Goal: Task Accomplishment & Management: Complete application form

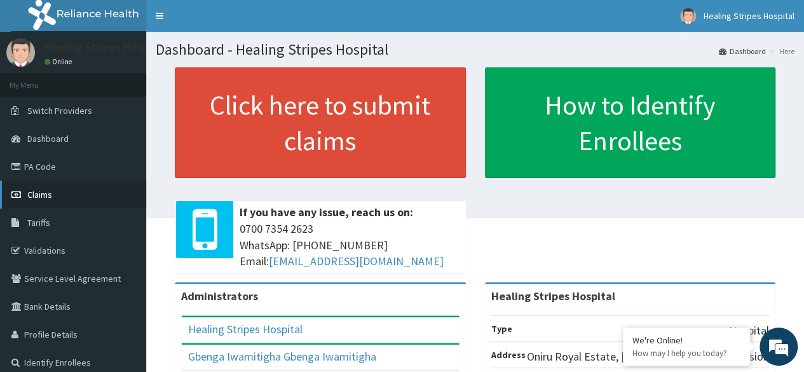
click at [47, 198] on span "Claims" at bounding box center [39, 194] width 25 height 11
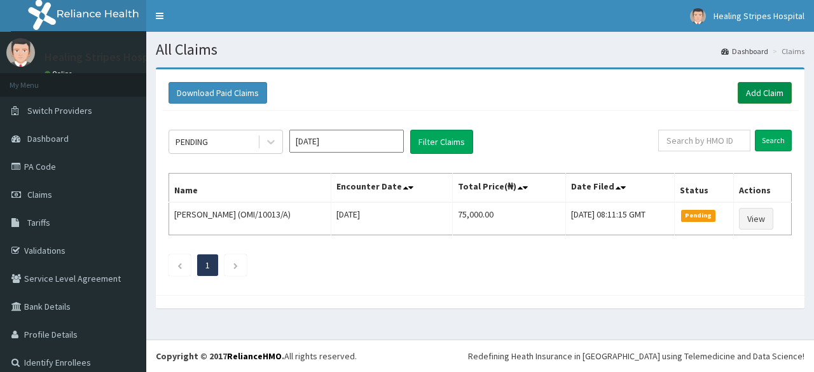
click at [759, 95] on link "Add Claim" at bounding box center [765, 93] width 54 height 22
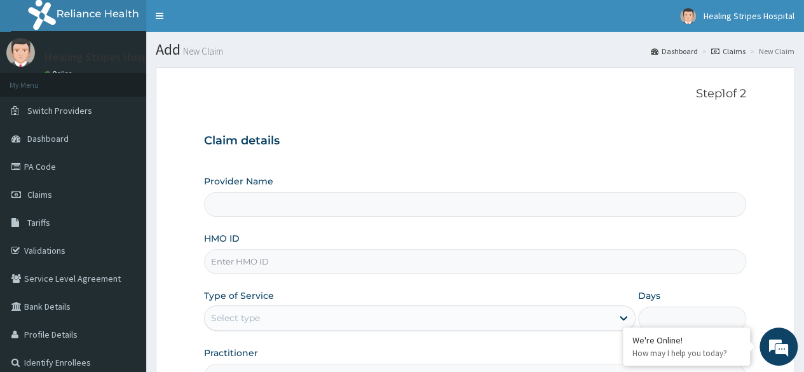
type input "Healing Stripes Hospital"
click at [385, 259] on input "HMO ID" at bounding box center [475, 261] width 542 height 25
drag, startPoint x: 230, startPoint y: 260, endPoint x: 322, endPoint y: 363, distance: 137.8
click at [231, 261] on input "pdm/10028/A" at bounding box center [475, 261] width 542 height 25
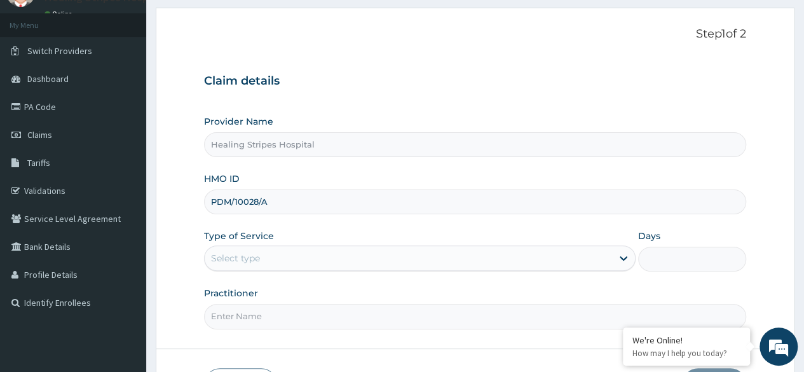
scroll to position [127, 0]
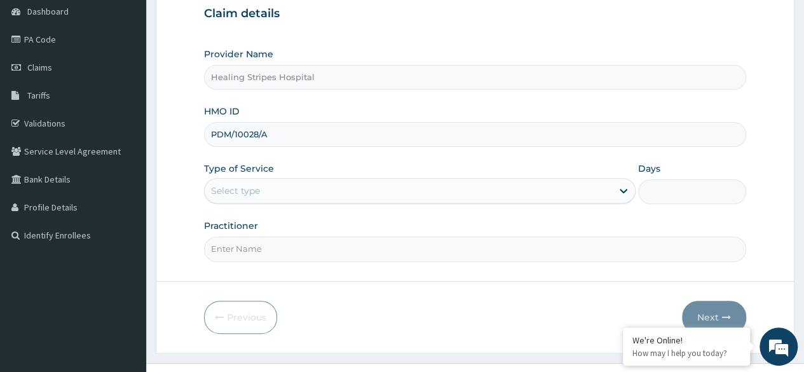
type input "PDM/10028/A"
click at [459, 190] on div "Select type" at bounding box center [409, 191] width 408 height 20
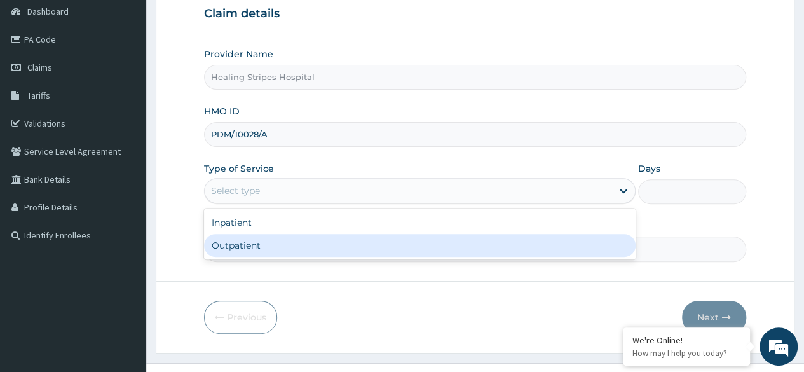
click at [426, 244] on div "Outpatient" at bounding box center [420, 245] width 432 height 23
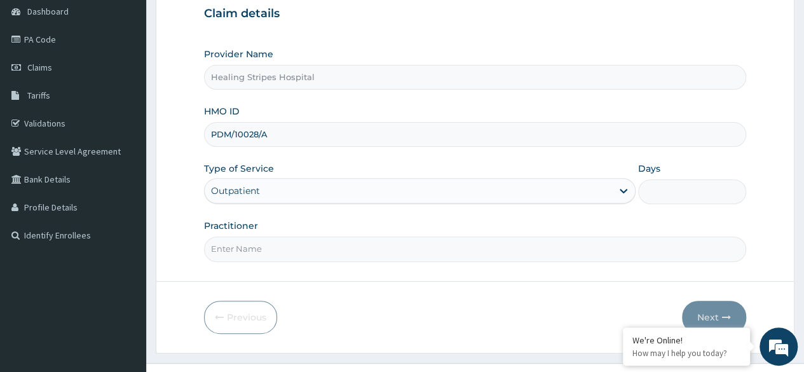
type input "1"
click at [591, 249] on input "Practitioner" at bounding box center [475, 249] width 542 height 25
type input "DR FEMI-OLA"
click at [708, 315] on button "Next" at bounding box center [714, 317] width 64 height 33
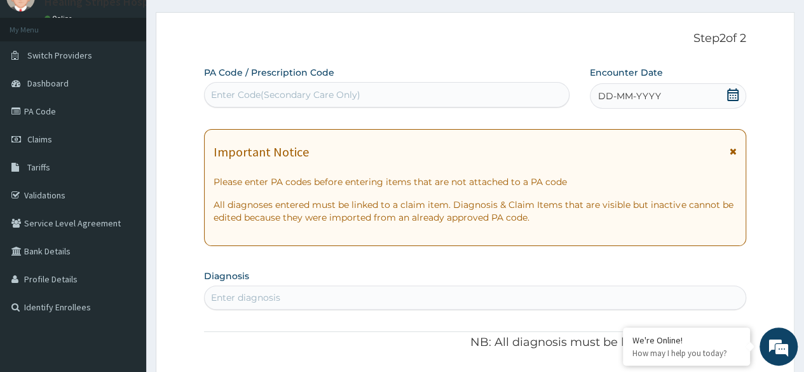
scroll to position [0, 0]
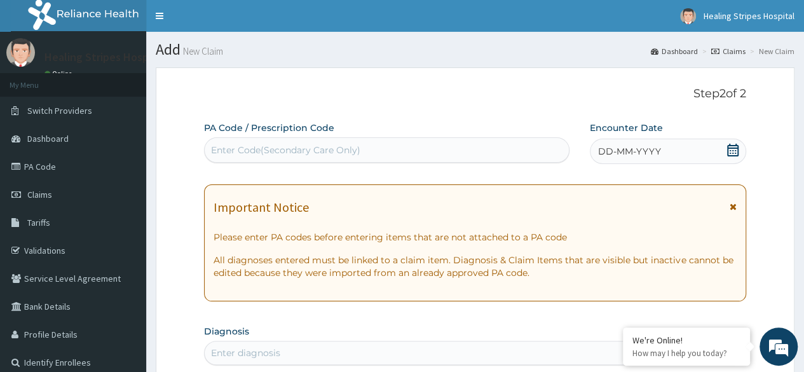
click at [734, 149] on icon at bounding box center [733, 150] width 13 height 13
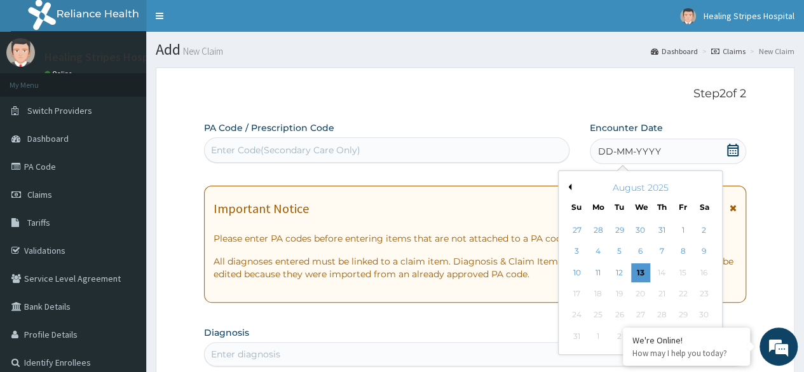
click at [568, 186] on button "Previous Month" at bounding box center [568, 187] width 6 height 6
click at [659, 271] on div "17" at bounding box center [661, 272] width 19 height 19
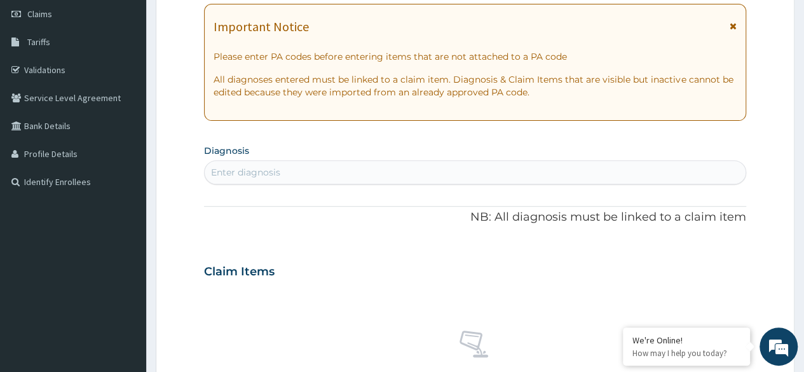
scroll to position [191, 0]
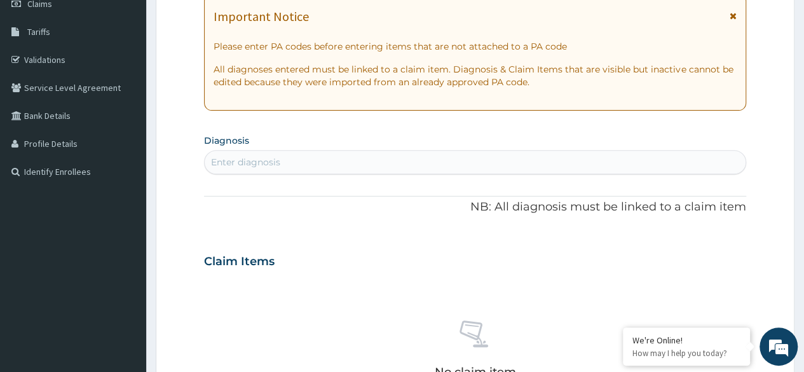
click at [476, 157] on div "Enter diagnosis" at bounding box center [475, 162] width 541 height 20
type input "MALAR"
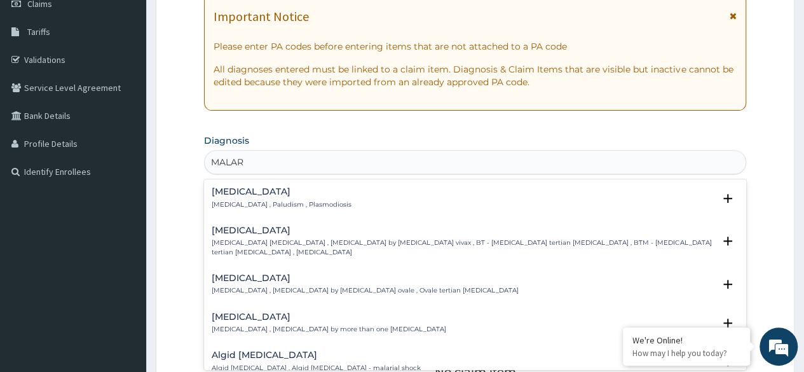
click at [313, 201] on p "Malaria , Paludism , Plasmodiosis" at bounding box center [282, 204] width 140 height 9
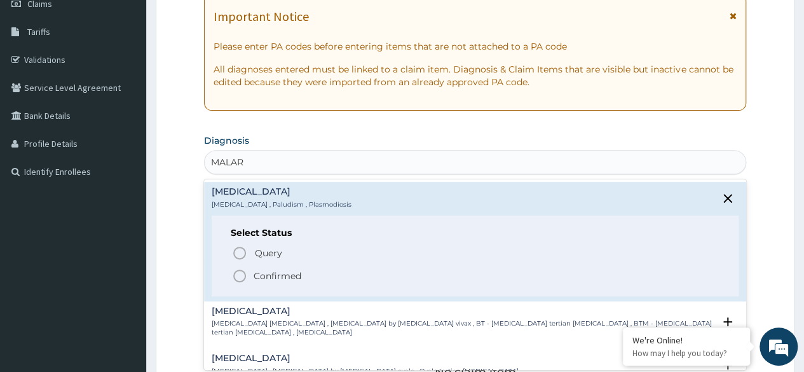
click at [270, 279] on p "Confirmed" at bounding box center [278, 276] width 48 height 13
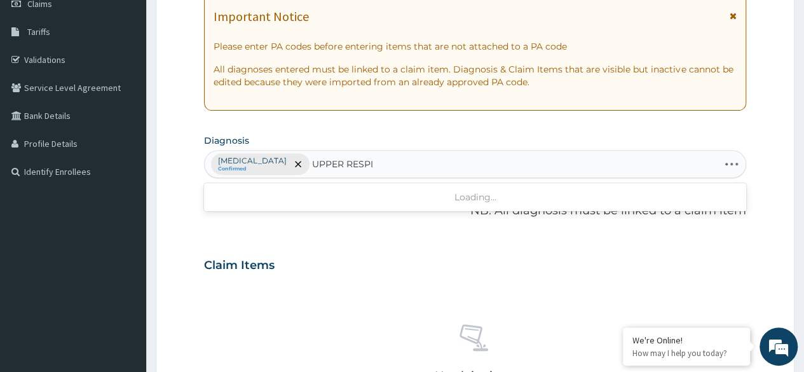
type input "UPPER RESPIR"
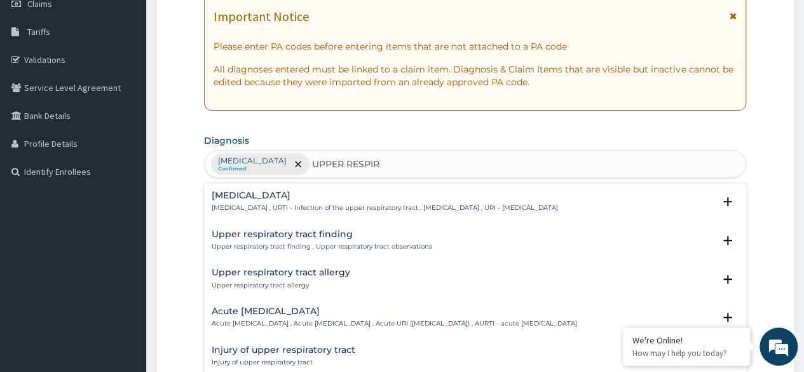
click at [376, 203] on p "Upper respiratory infection , URTI - Infection of the upper respiratory tract ,…" at bounding box center [385, 207] width 347 height 9
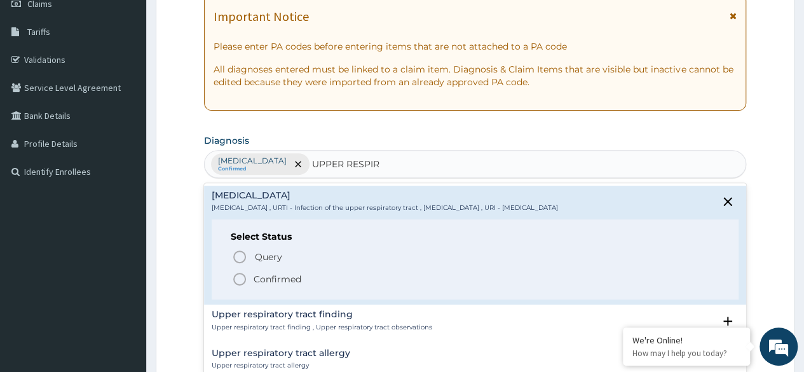
click at [279, 274] on p "Confirmed" at bounding box center [278, 279] width 48 height 13
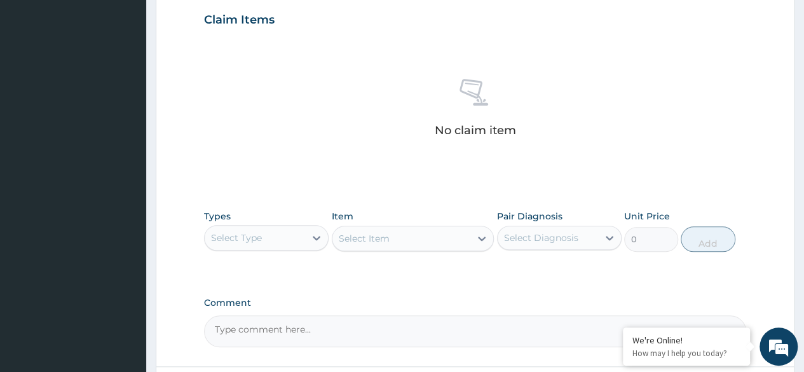
scroll to position [445, 0]
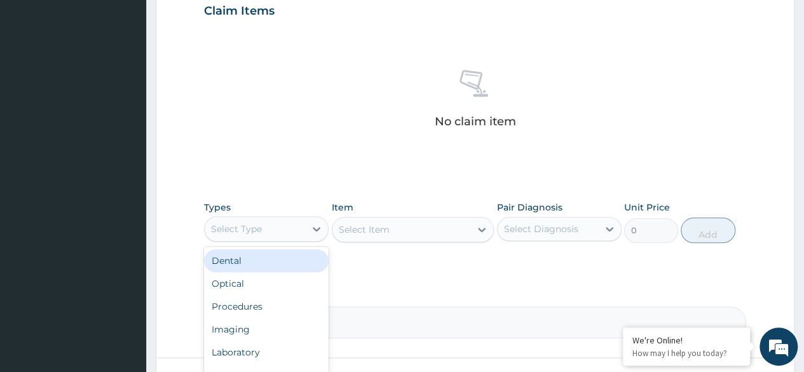
click at [300, 226] on div "Select Type" at bounding box center [255, 229] width 100 height 20
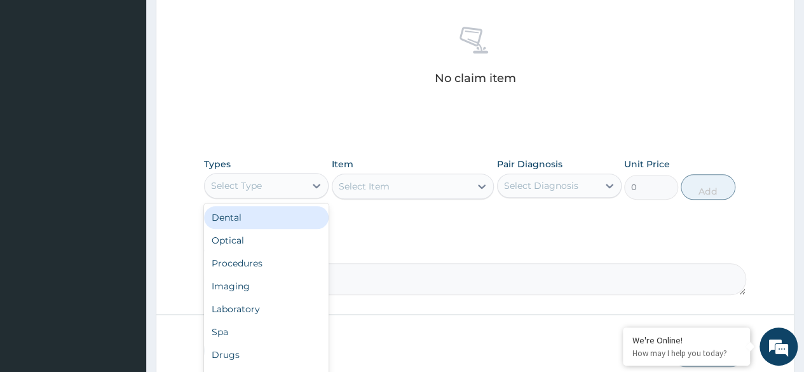
scroll to position [509, 0]
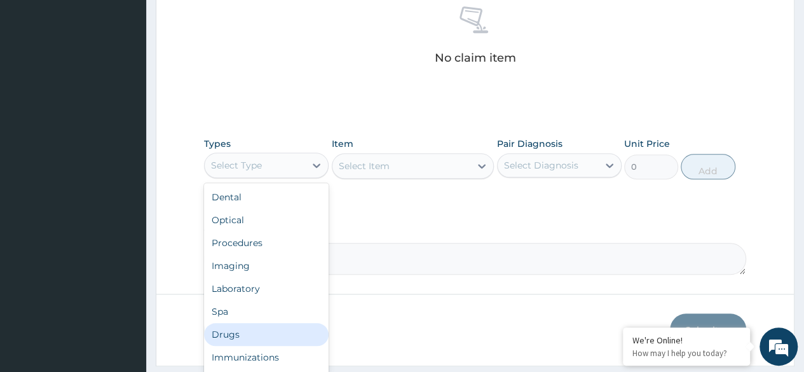
drag, startPoint x: 252, startPoint y: 322, endPoint x: 352, endPoint y: 272, distance: 112.1
click at [252, 323] on div "Drugs" at bounding box center [266, 334] width 125 height 23
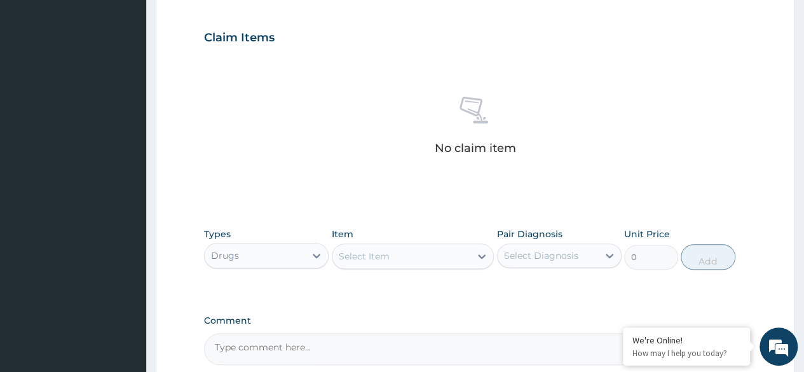
scroll to position [542, 0]
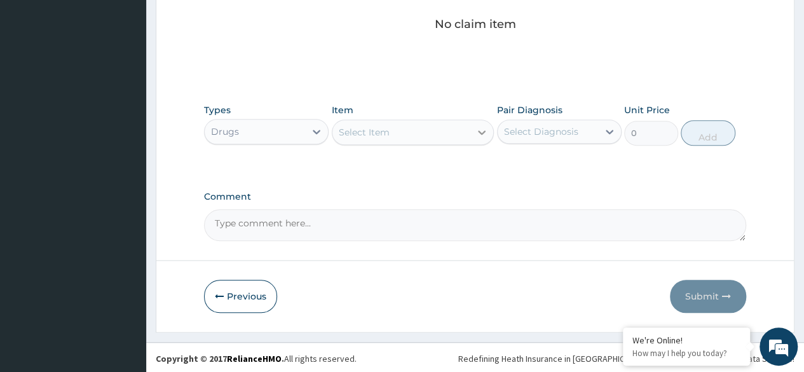
click at [483, 134] on icon at bounding box center [482, 132] width 13 height 13
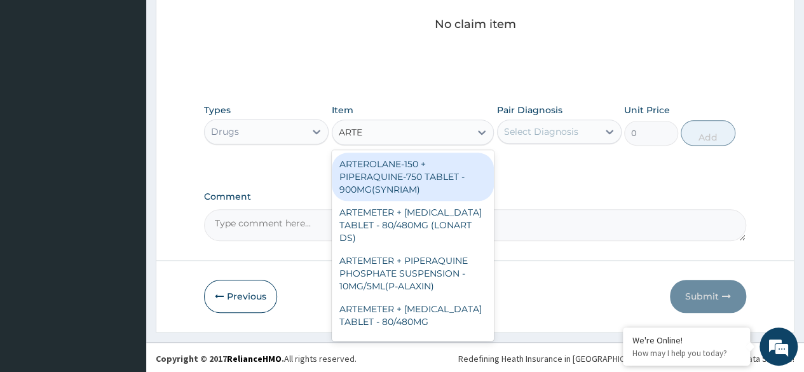
type input "ARTEM"
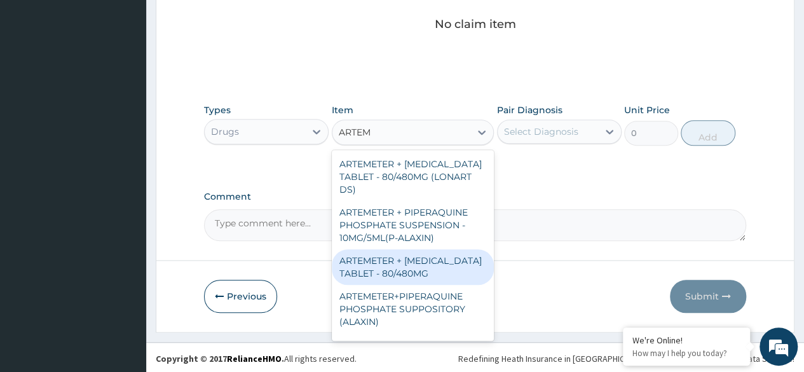
click at [415, 266] on div "ARTEMETER + LUMEFANTRINE TABLET - 80/480MG" at bounding box center [413, 267] width 163 height 36
type input "416"
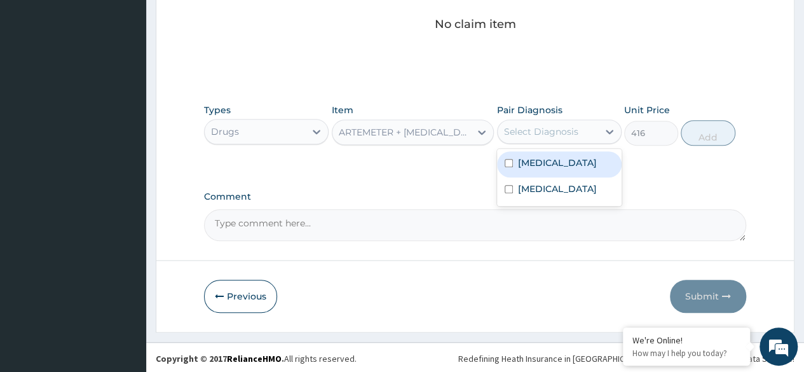
click at [595, 128] on div "Select Diagnosis" at bounding box center [548, 131] width 100 height 20
click at [571, 166] on div "Malaria" at bounding box center [559, 164] width 125 height 26
checkbox input "true"
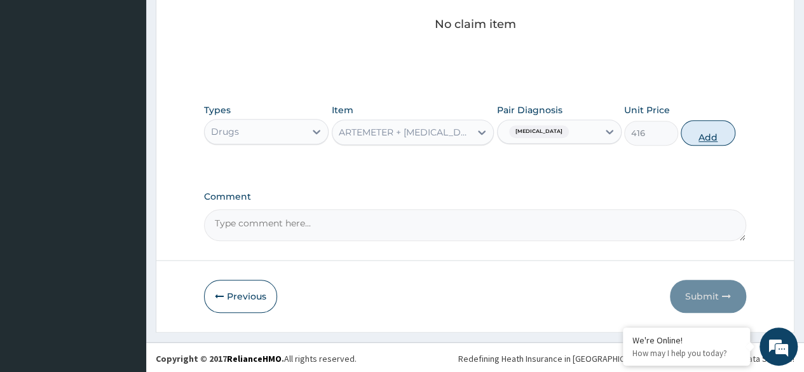
click at [700, 132] on button "Add" at bounding box center [708, 132] width 54 height 25
type input "0"
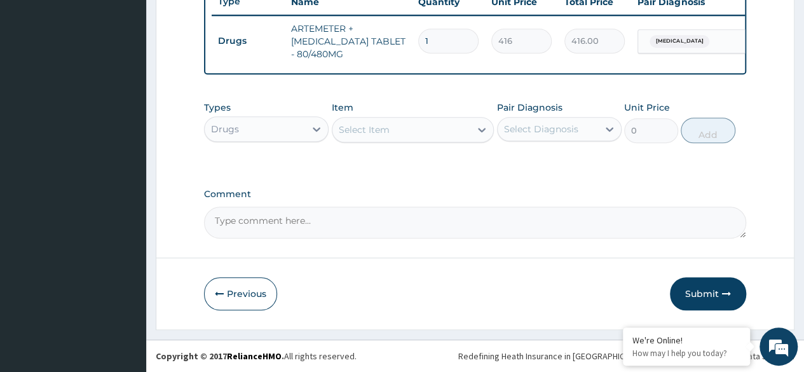
type input "0.00"
type input "6"
type input "2496.00"
type input "6"
click at [430, 125] on div "Select Item" at bounding box center [402, 130] width 139 height 20
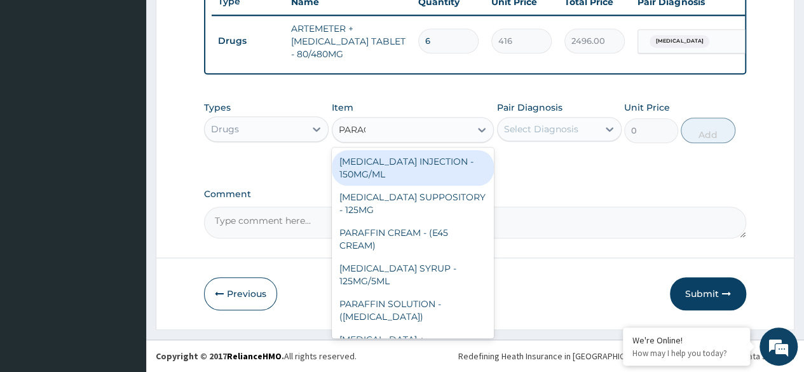
type input "PARACE"
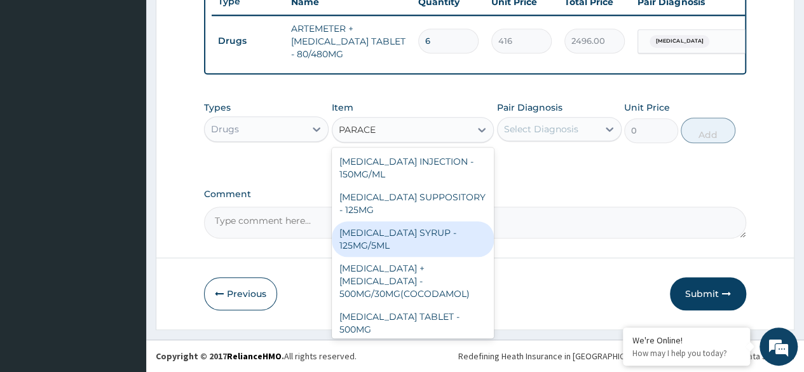
scroll to position [64, 0]
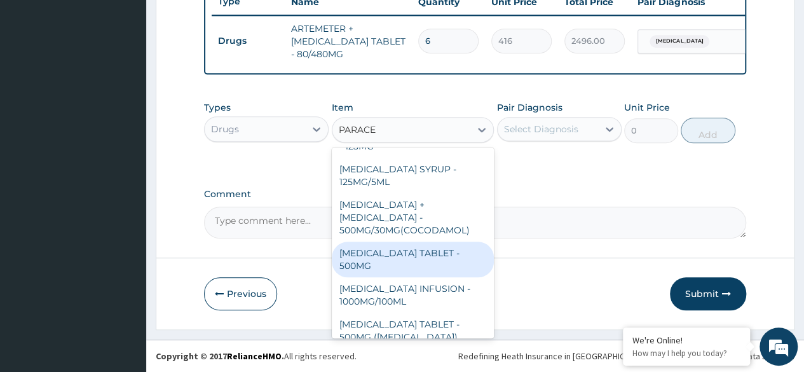
click at [404, 251] on div "PARACETAMOL TABLET - 500MG" at bounding box center [413, 260] width 163 height 36
type input "38.400000000000006"
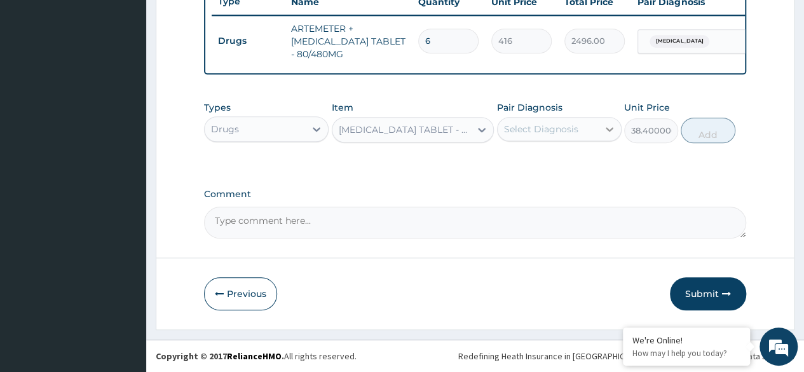
click at [602, 133] on div at bounding box center [609, 129] width 23 height 23
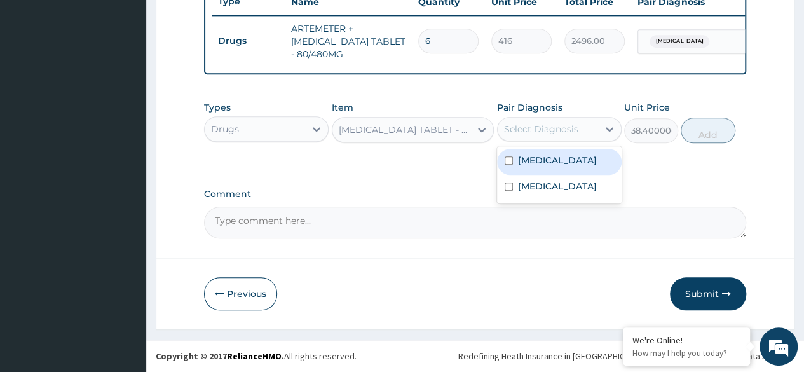
click at [574, 163] on div "Malaria" at bounding box center [559, 162] width 125 height 26
checkbox input "true"
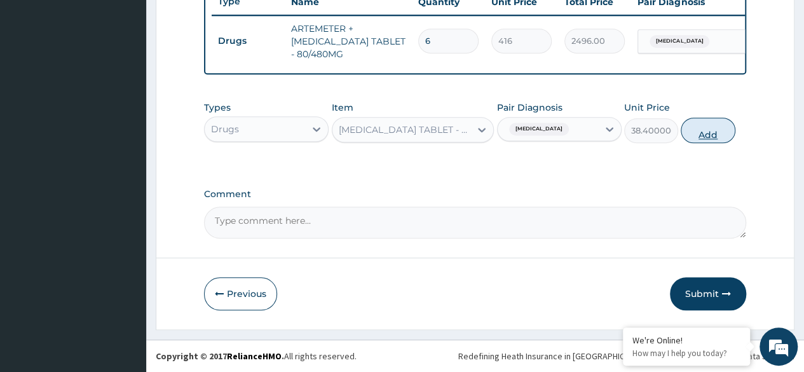
click at [708, 134] on button "Add" at bounding box center [708, 130] width 54 height 25
type input "0"
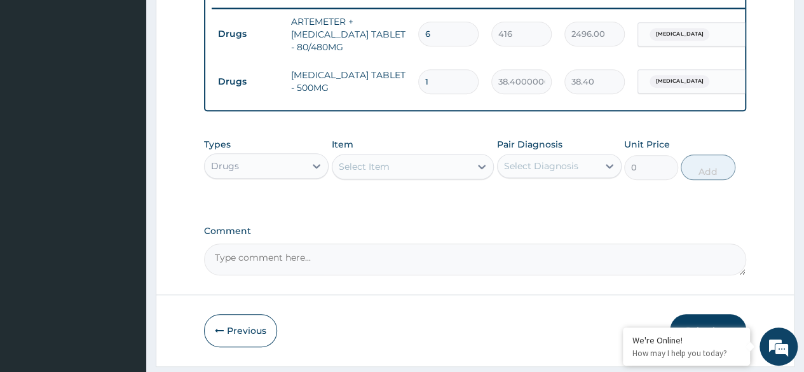
click at [433, 79] on input "1" at bounding box center [448, 81] width 60 height 25
type input "18"
type input "691.20"
type input "18"
drag, startPoint x: 301, startPoint y: 174, endPoint x: 282, endPoint y: 186, distance: 22.0
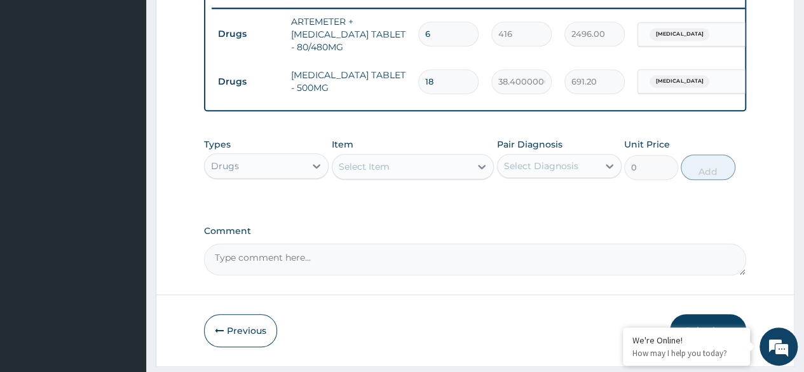
click at [301, 172] on div "Drugs" at bounding box center [255, 166] width 100 height 20
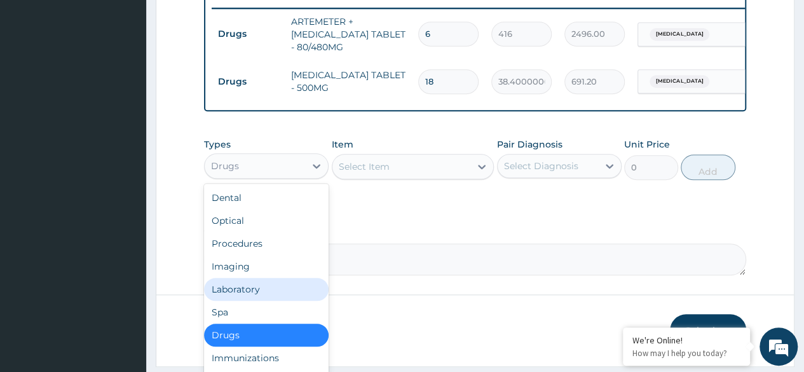
drag, startPoint x: 272, startPoint y: 288, endPoint x: 369, endPoint y: 260, distance: 101.2
click at [272, 284] on div "Dental Optical Procedures Imaging Laboratory Spa Drugs Immunizations Others Gym" at bounding box center [266, 279] width 125 height 191
click at [267, 298] on div "Laboratory" at bounding box center [266, 289] width 125 height 23
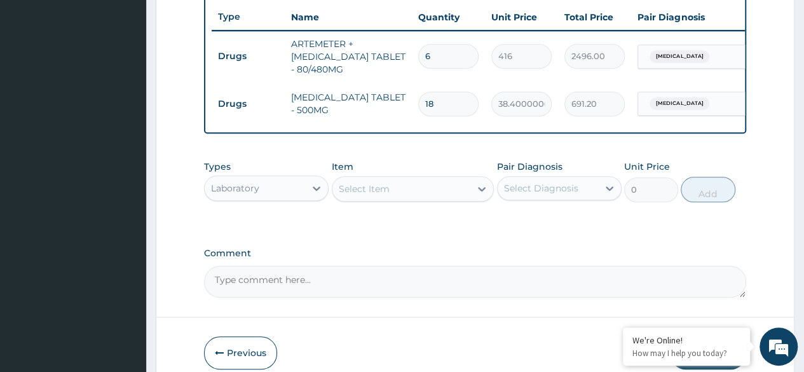
scroll to position [543, 0]
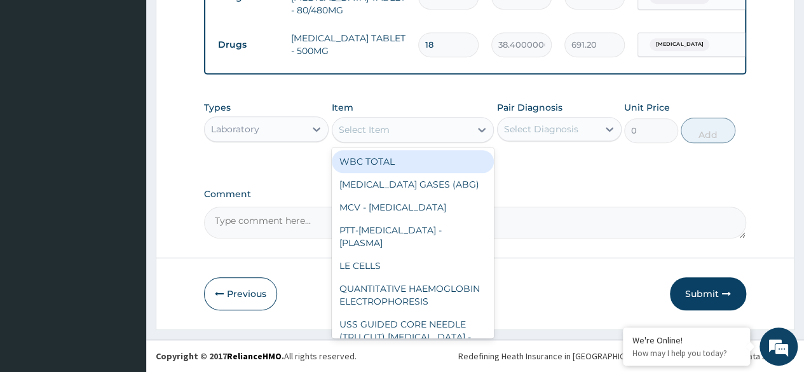
click at [468, 132] on div "Select Item" at bounding box center [402, 130] width 139 height 20
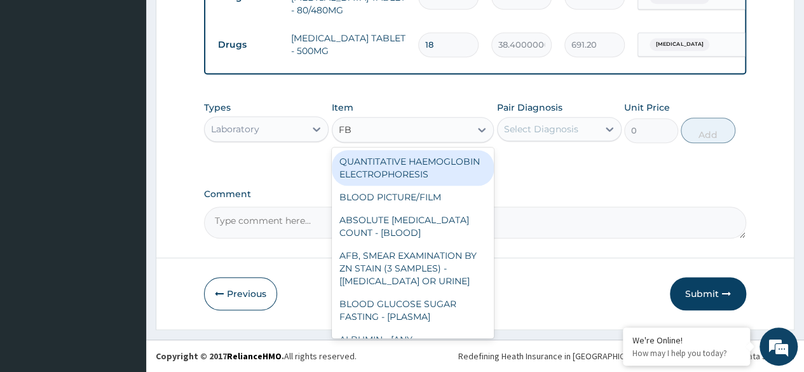
type input "FBC"
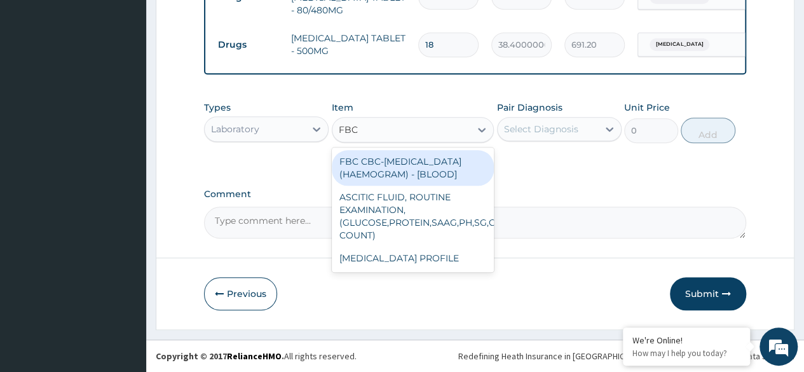
click at [454, 166] on div "FBC CBC-COMPLETE BLOOD COUNT (HAEMOGRAM) - [BLOOD]" at bounding box center [413, 168] width 163 height 36
type input "6000"
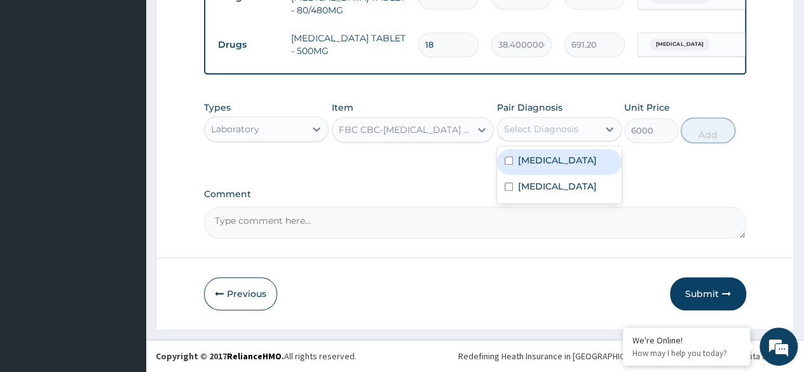
click at [561, 132] on div "Select Diagnosis" at bounding box center [541, 129] width 74 height 13
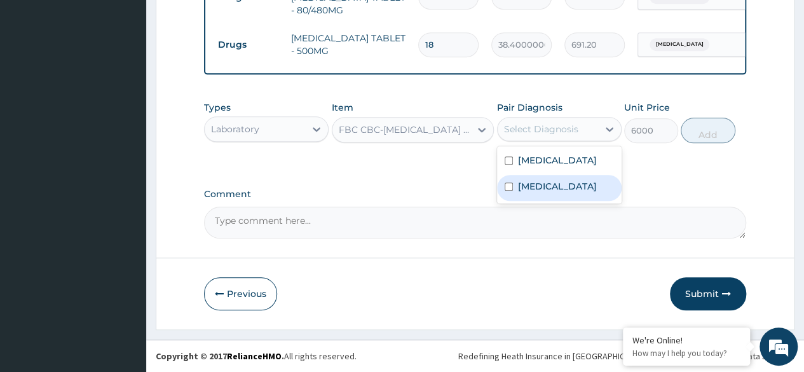
drag, startPoint x: 548, startPoint y: 186, endPoint x: 698, endPoint y: 146, distance: 155.3
click at [550, 186] on label "Upper respiratory infection" at bounding box center [557, 186] width 79 height 13
checkbox input "true"
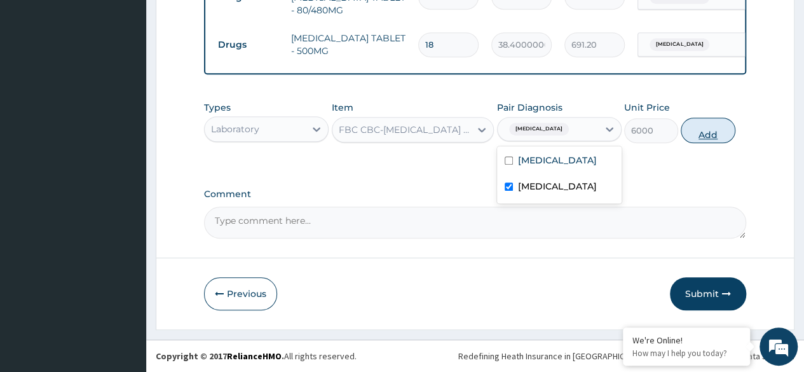
click at [705, 134] on button "Add" at bounding box center [708, 130] width 54 height 25
type input "0"
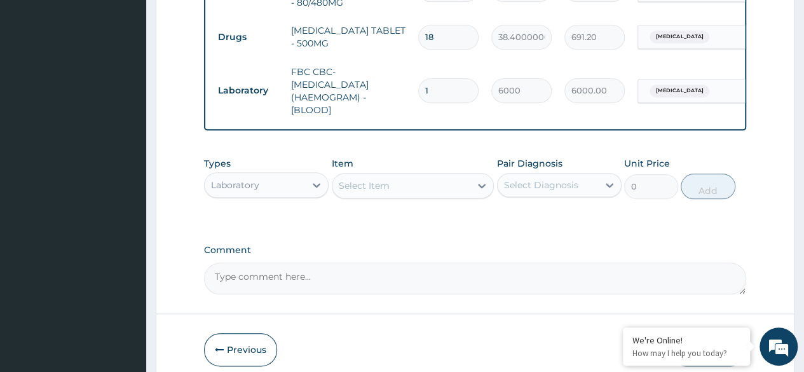
click at [467, 189] on div "Select Item" at bounding box center [402, 186] width 139 height 20
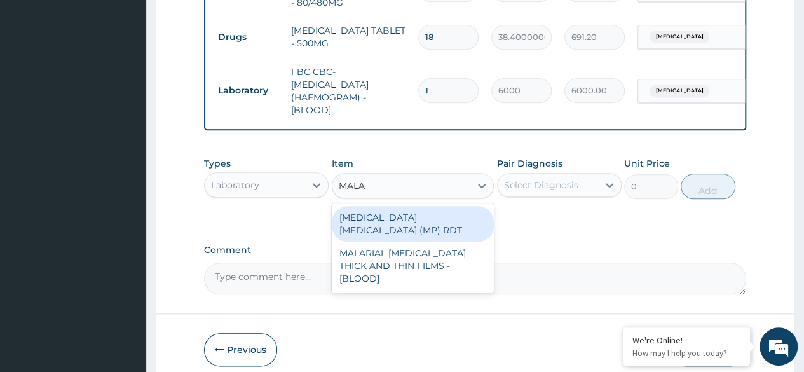
type input "MALAR"
drag, startPoint x: 454, startPoint y: 224, endPoint x: 473, endPoint y: 221, distance: 19.2
click at [455, 224] on div "MALARIA PARASITE (MP) RDT" at bounding box center [413, 224] width 163 height 36
type input "2400"
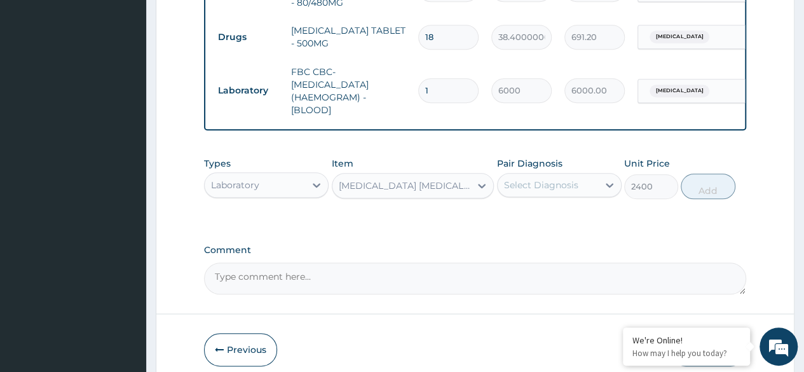
click at [579, 195] on div "Select Diagnosis" at bounding box center [548, 185] width 100 height 20
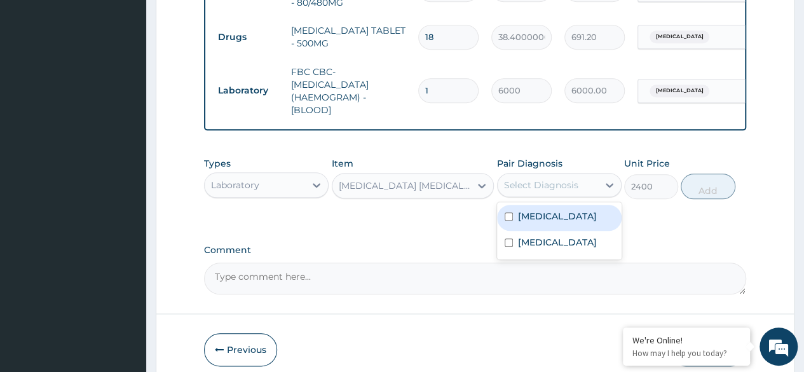
click at [560, 231] on div "Malaria" at bounding box center [559, 218] width 125 height 26
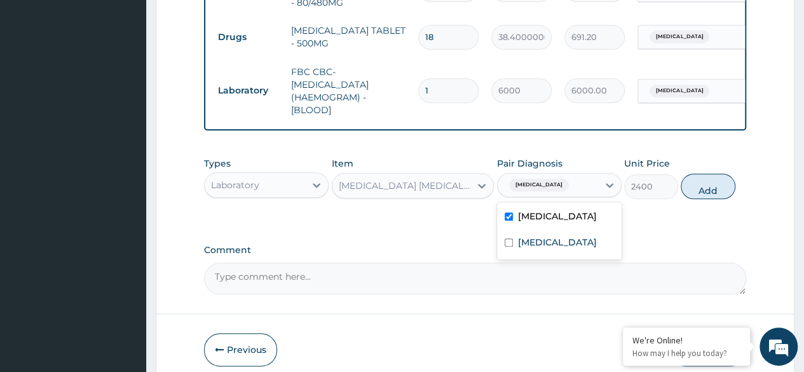
checkbox input "true"
click at [712, 194] on button "Add" at bounding box center [708, 186] width 54 height 25
type input "0"
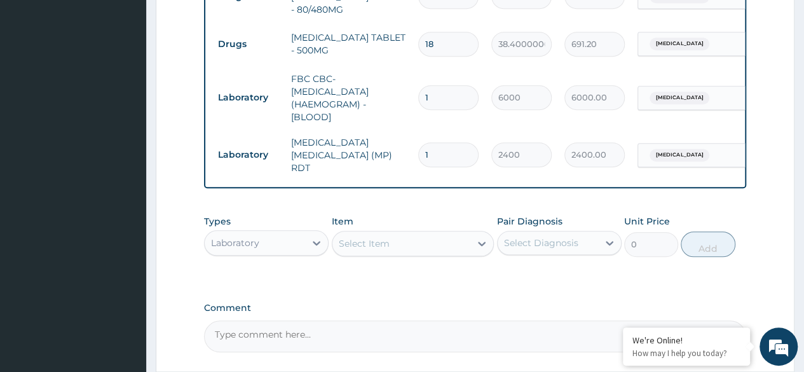
scroll to position [587, 0]
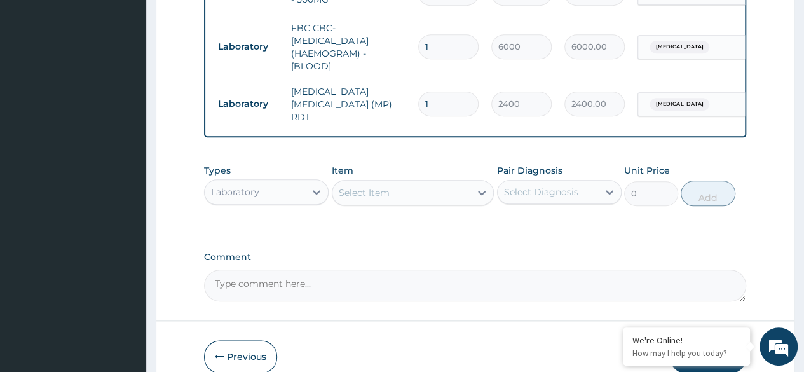
click at [296, 192] on div "Laboratory" at bounding box center [255, 192] width 100 height 20
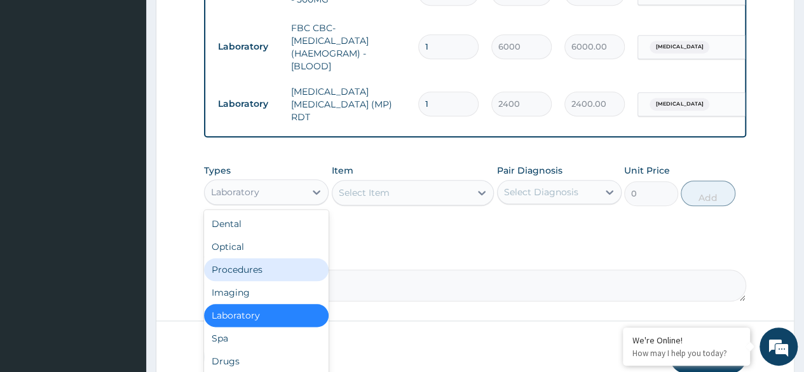
click at [277, 272] on div "Procedures" at bounding box center [266, 269] width 125 height 23
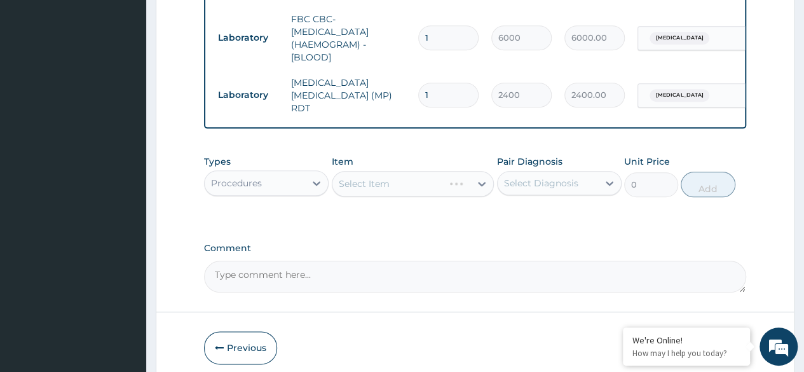
scroll to position [651, 0]
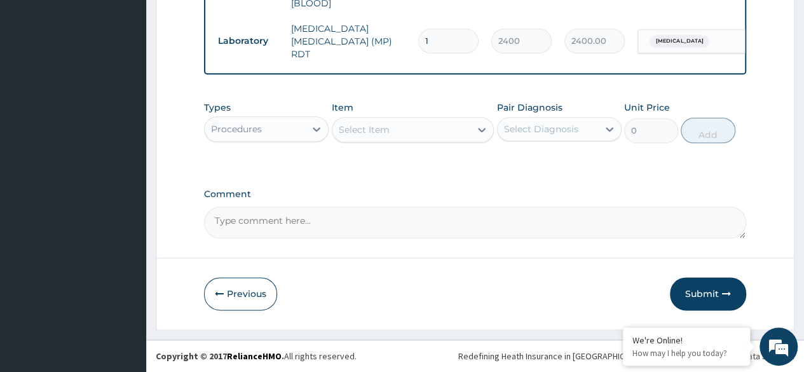
click at [452, 128] on div "Select Item" at bounding box center [402, 130] width 139 height 20
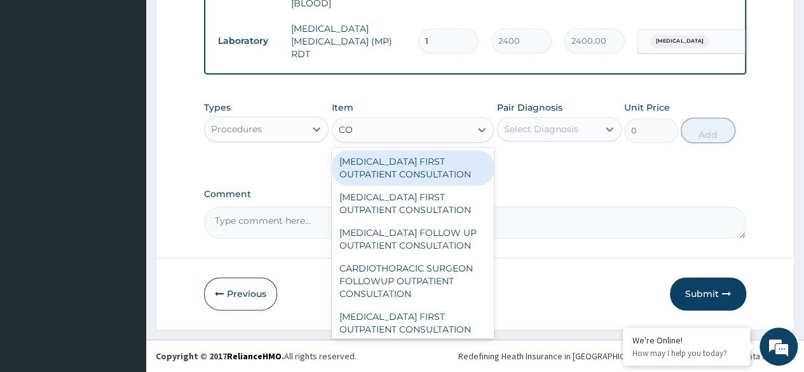
type input "C"
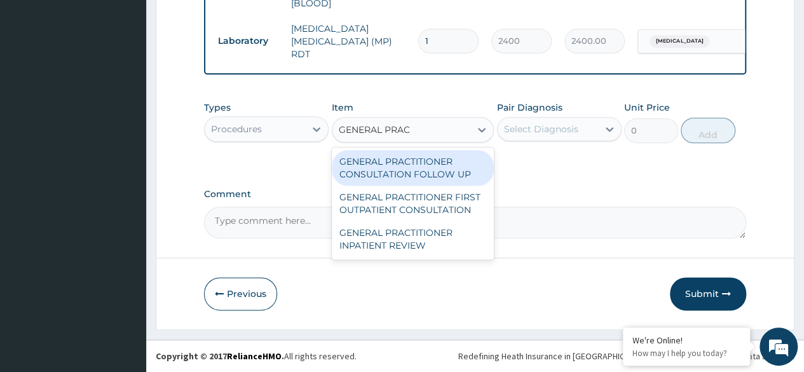
type input "GENERAL PRACT"
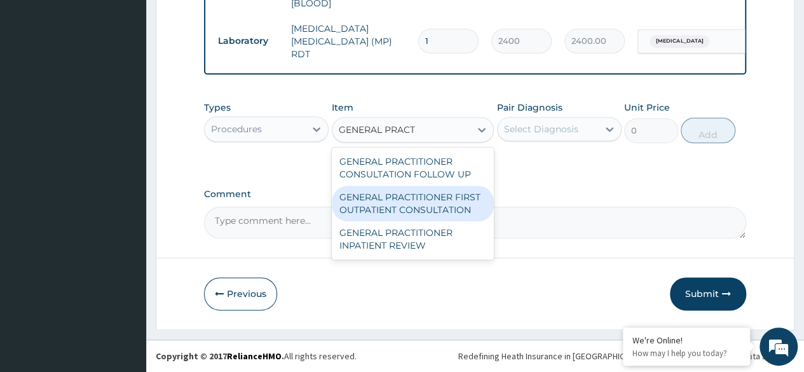
drag, startPoint x: 448, startPoint y: 198, endPoint x: 589, endPoint y: 179, distance: 142.5
click at [448, 198] on div "GENERAL PRACTITIONER FIRST OUTPATIENT CONSULTATION" at bounding box center [413, 204] width 163 height 36
type input "4500"
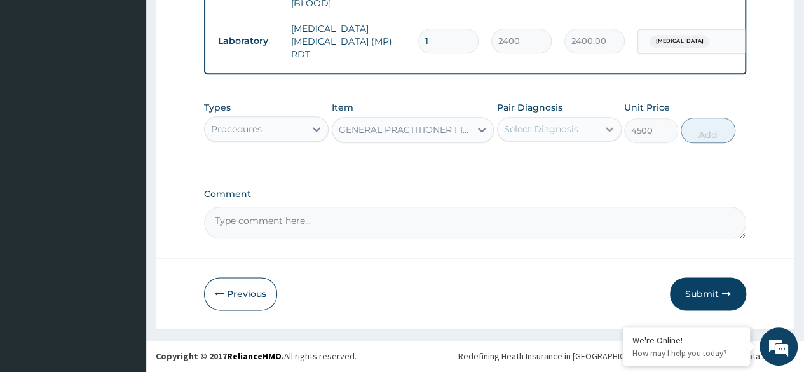
click at [607, 132] on icon at bounding box center [609, 129] width 13 height 13
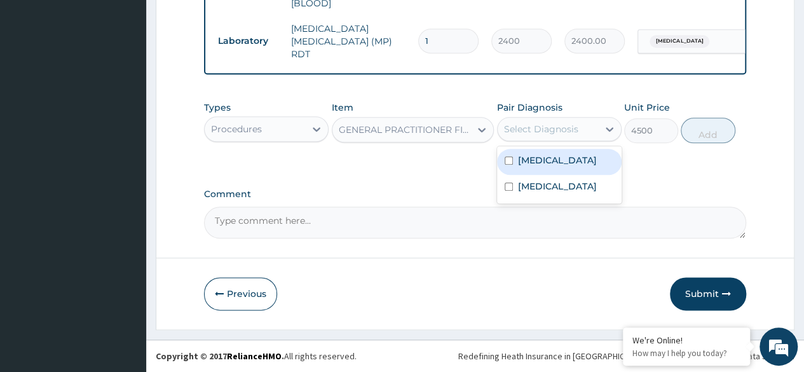
drag, startPoint x: 572, startPoint y: 164, endPoint x: 571, endPoint y: 175, distance: 10.9
click at [572, 163] on div "Malaria" at bounding box center [559, 162] width 125 height 26
checkbox input "true"
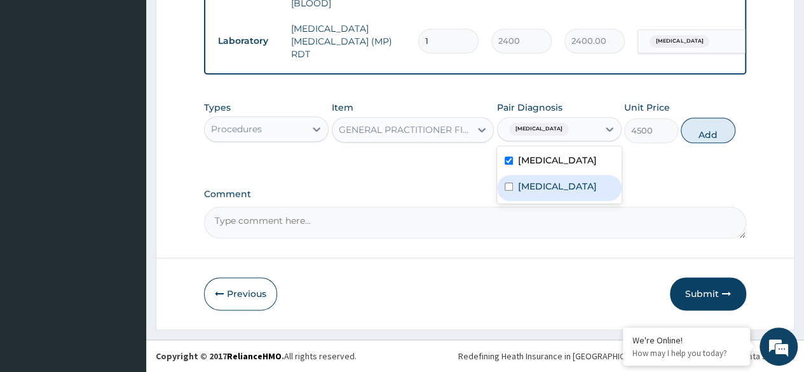
drag, startPoint x: 568, startPoint y: 195, endPoint x: 609, endPoint y: 183, distance: 43.1
click at [574, 193] on label "Upper respiratory infection" at bounding box center [557, 186] width 79 height 13
checkbox input "true"
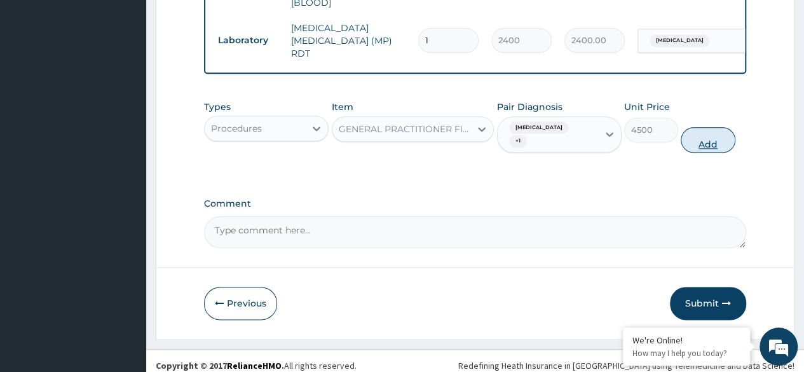
click at [697, 132] on button "Add" at bounding box center [708, 139] width 54 height 25
type input "0"
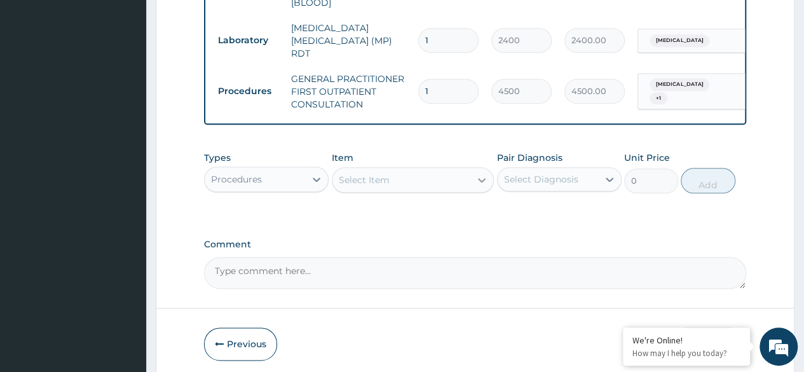
click at [476, 181] on icon at bounding box center [482, 180] width 13 height 13
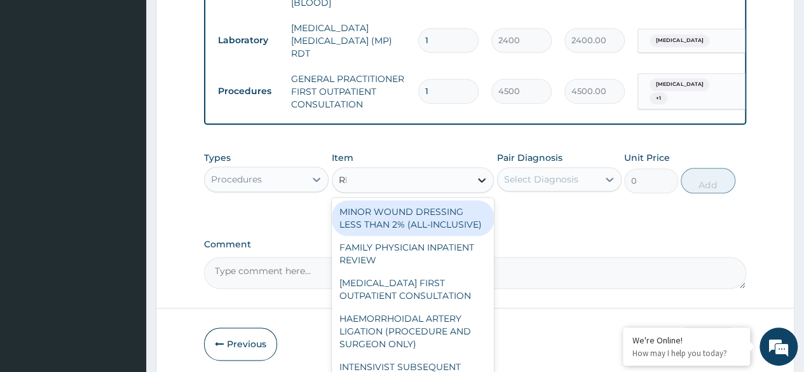
type input "REG"
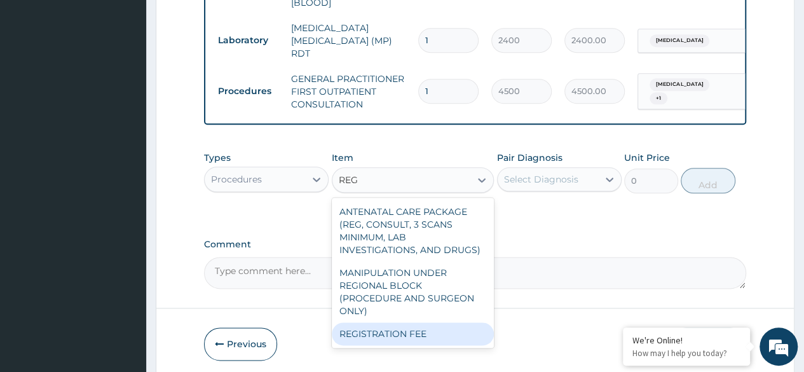
click at [422, 322] on div "REGISTRATION FEE" at bounding box center [413, 333] width 163 height 23
type input "3000"
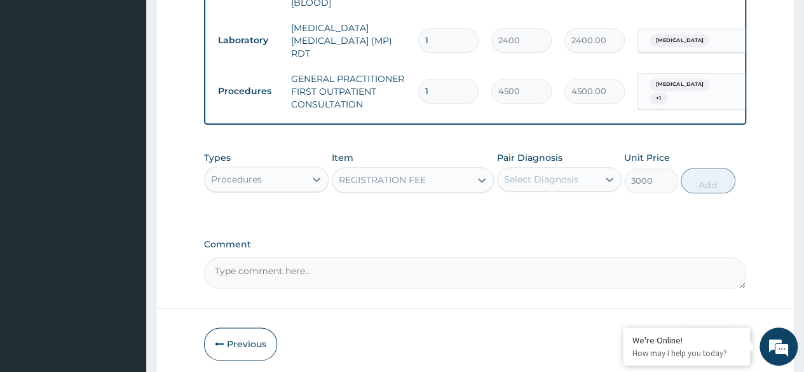
click at [598, 181] on div "Select Diagnosis" at bounding box center [559, 179] width 125 height 24
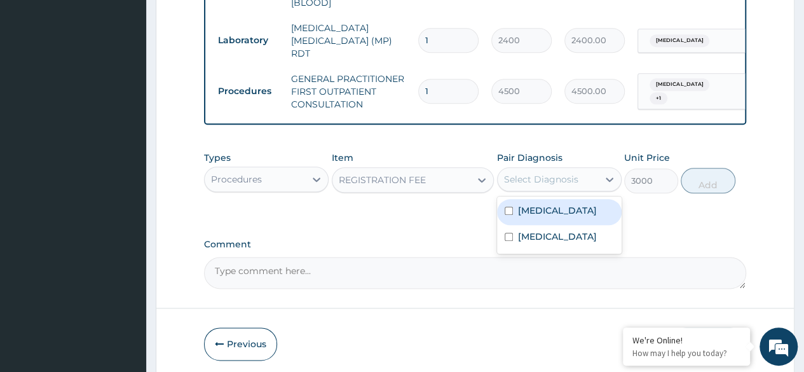
drag, startPoint x: 572, startPoint y: 211, endPoint x: 568, endPoint y: 217, distance: 7.3
click at [572, 211] on div "Malaria" at bounding box center [559, 212] width 125 height 26
checkbox input "true"
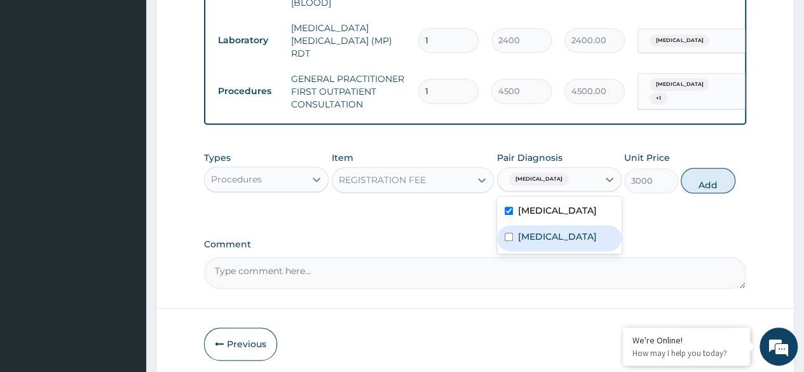
click at [569, 235] on label "Upper respiratory infection" at bounding box center [557, 236] width 79 height 13
checkbox input "true"
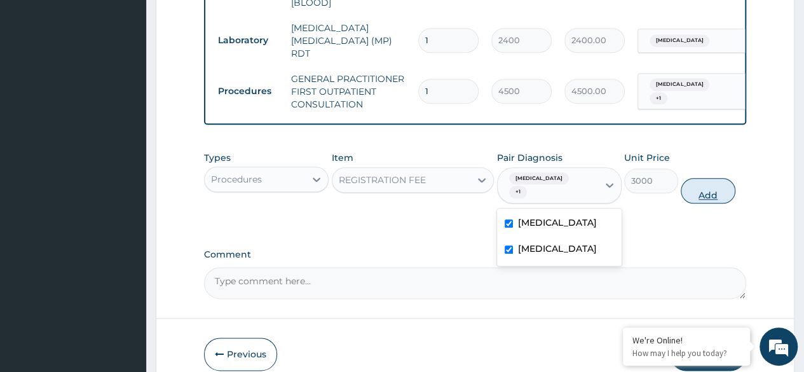
click at [713, 183] on button "Add" at bounding box center [708, 190] width 54 height 25
type input "0"
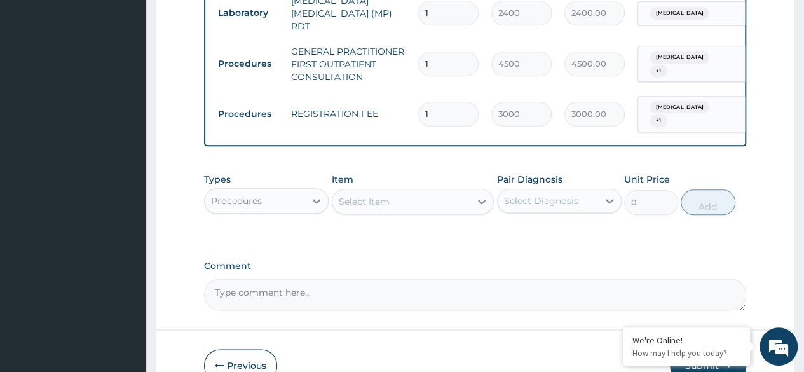
scroll to position [745, 0]
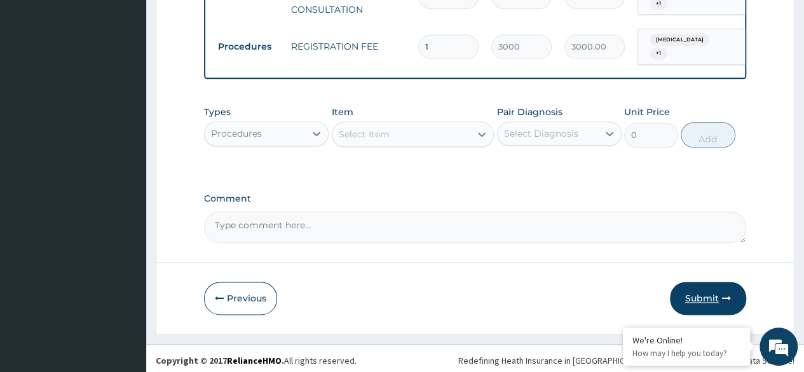
click at [707, 292] on button "Submit" at bounding box center [708, 298] width 76 height 33
